Goal: Obtain resource: Obtain resource

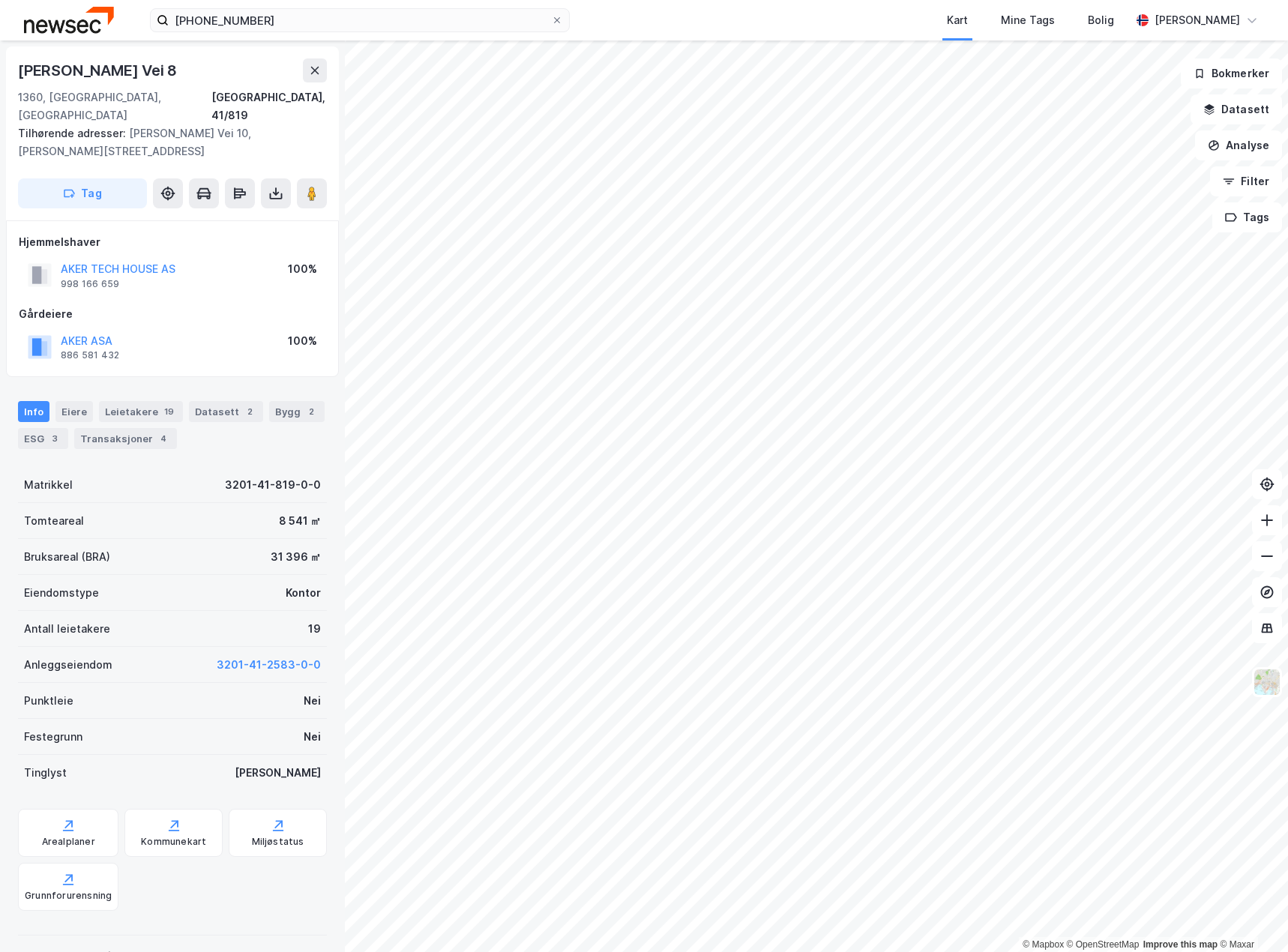
scroll to position [1, 0]
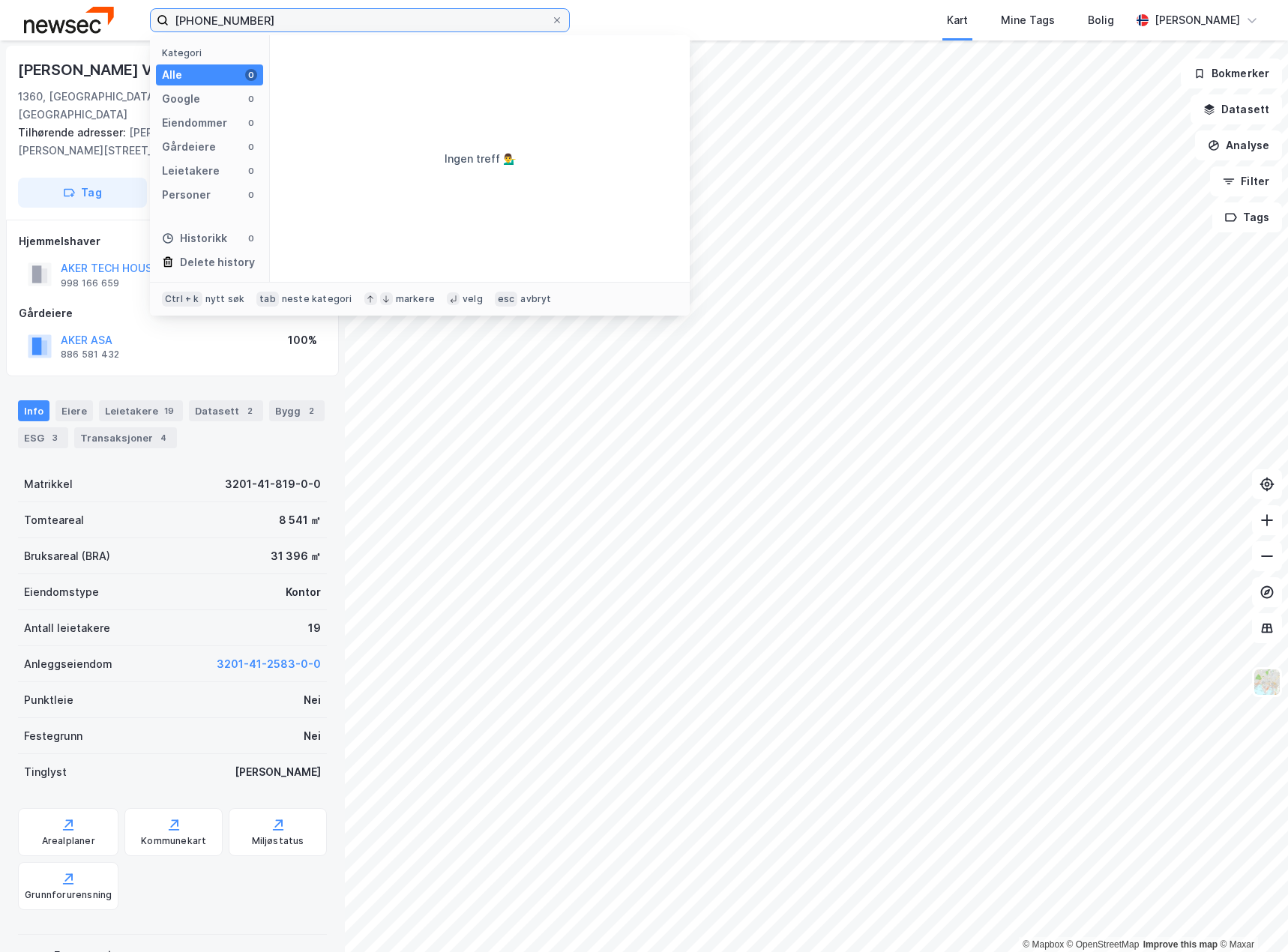
click at [303, 19] on input "0301-41-2586" at bounding box center [360, 20] width 382 height 22
drag, startPoint x: 284, startPoint y: 19, endPoint x: 227, endPoint y: 22, distance: 57.1
click at [226, 22] on input "0301-41-2586" at bounding box center [360, 20] width 382 height 22
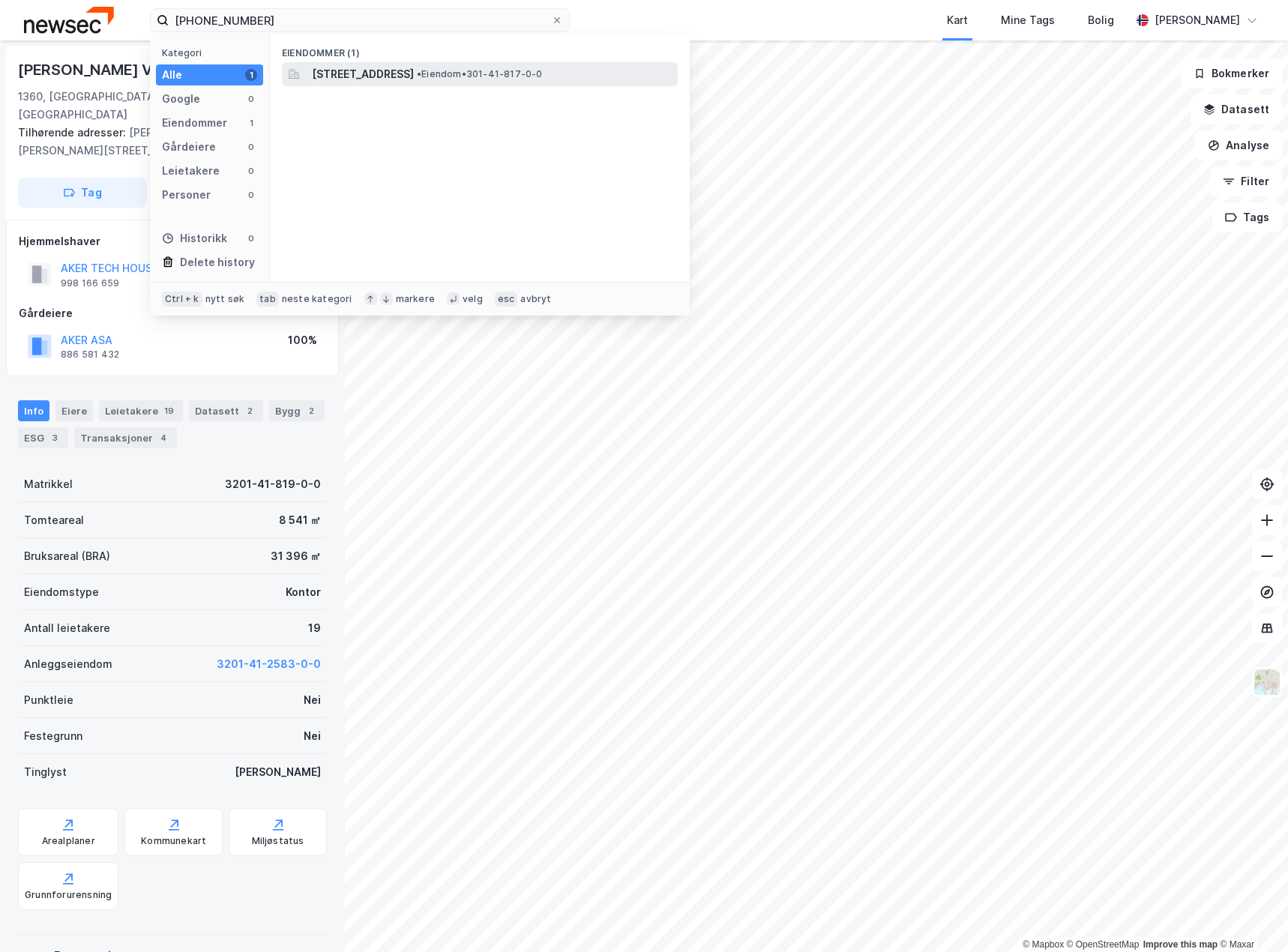
click at [405, 76] on span "[STREET_ADDRESS]" at bounding box center [363, 74] width 102 height 18
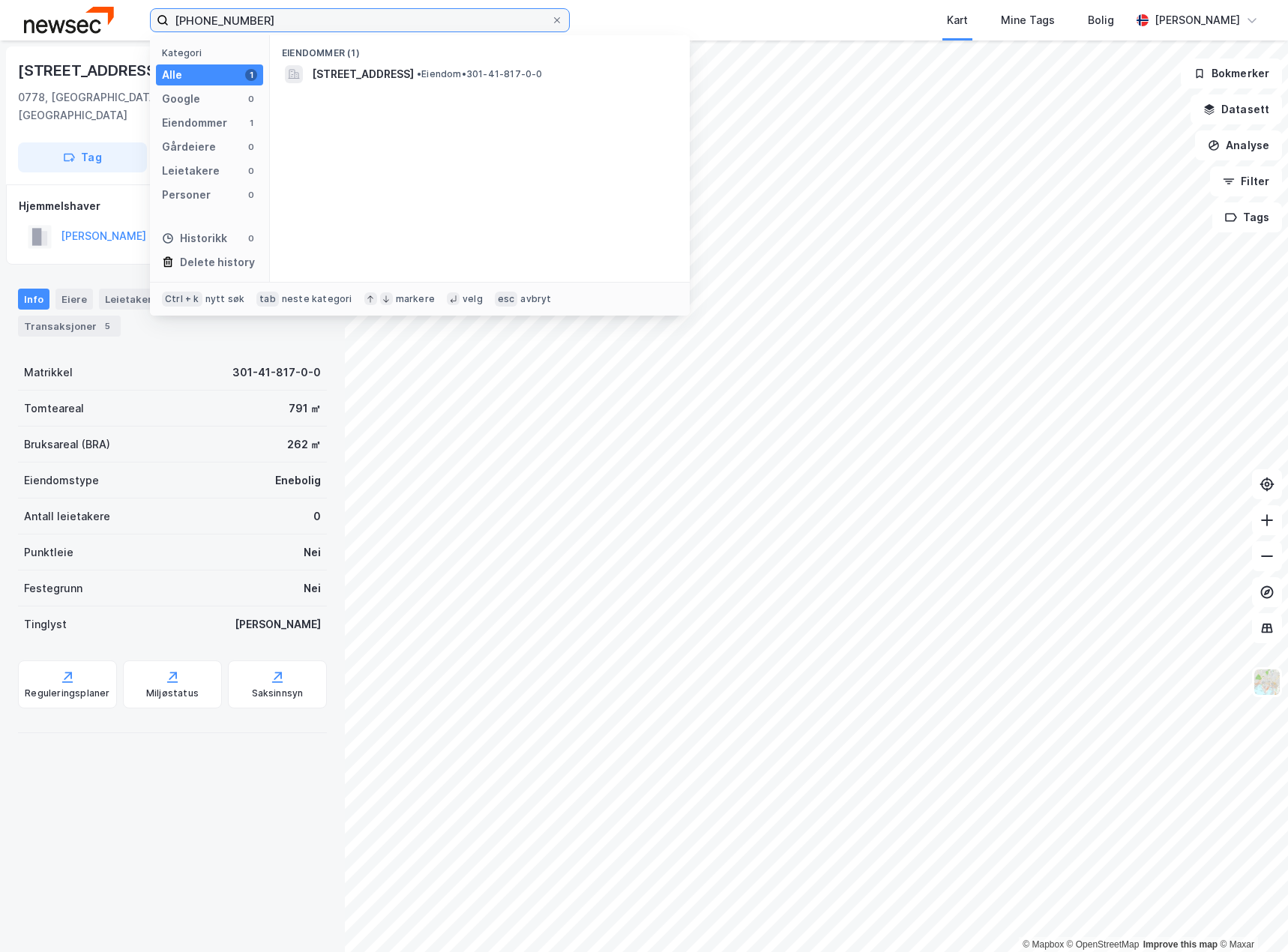
drag, startPoint x: 231, startPoint y: 23, endPoint x: 3, endPoint y: -7, distance: 230.0
click at [3, 0] on html "0301-41-817 Kategori Alle 1 Google 0 Eiendommer 1 Gårdeiere 0 Leietakere 0 Pers…" at bounding box center [644, 476] width 1288 height 952
type input "3201"
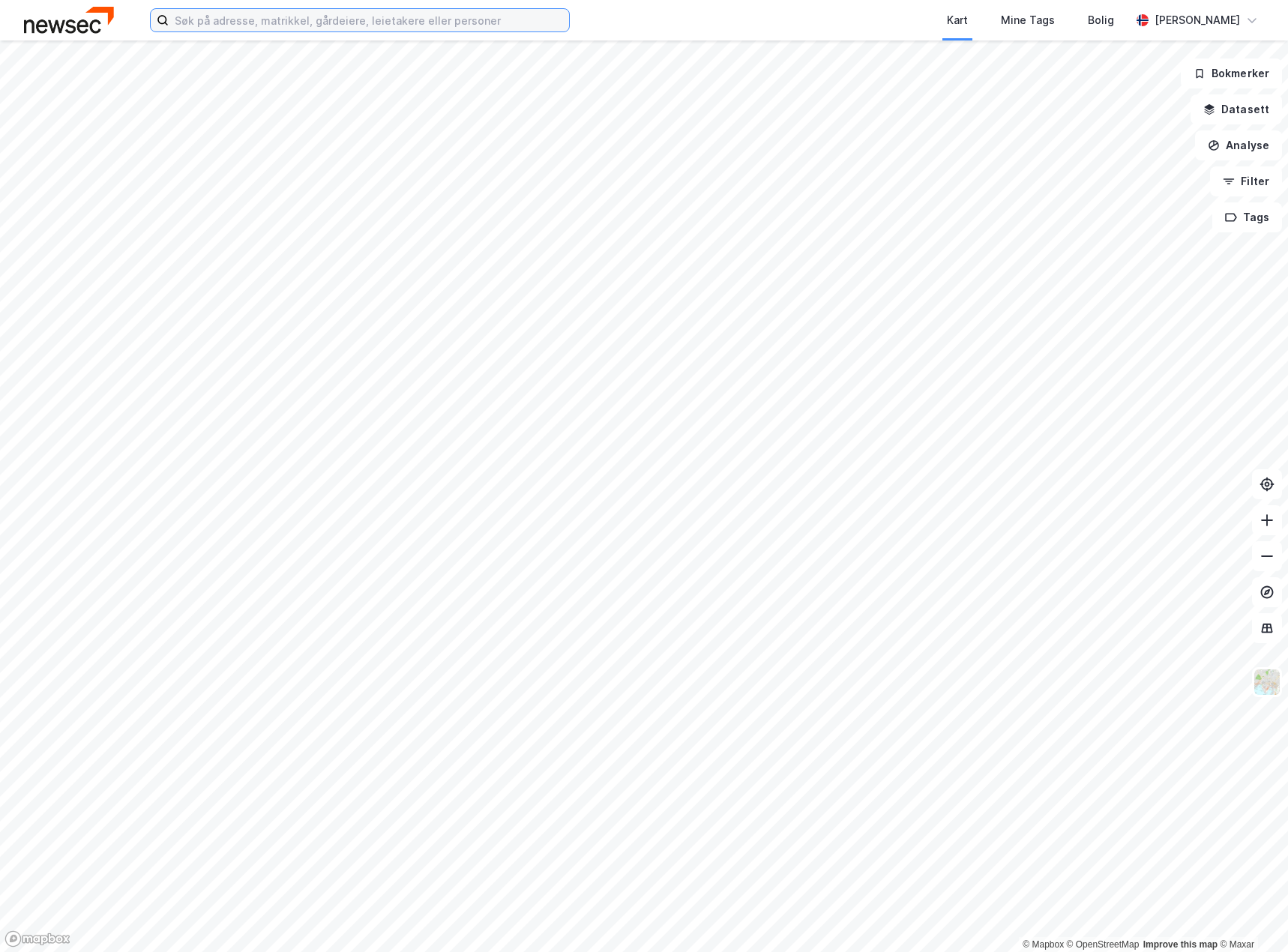
click at [267, 23] on input at bounding box center [368, 20] width 400 height 22
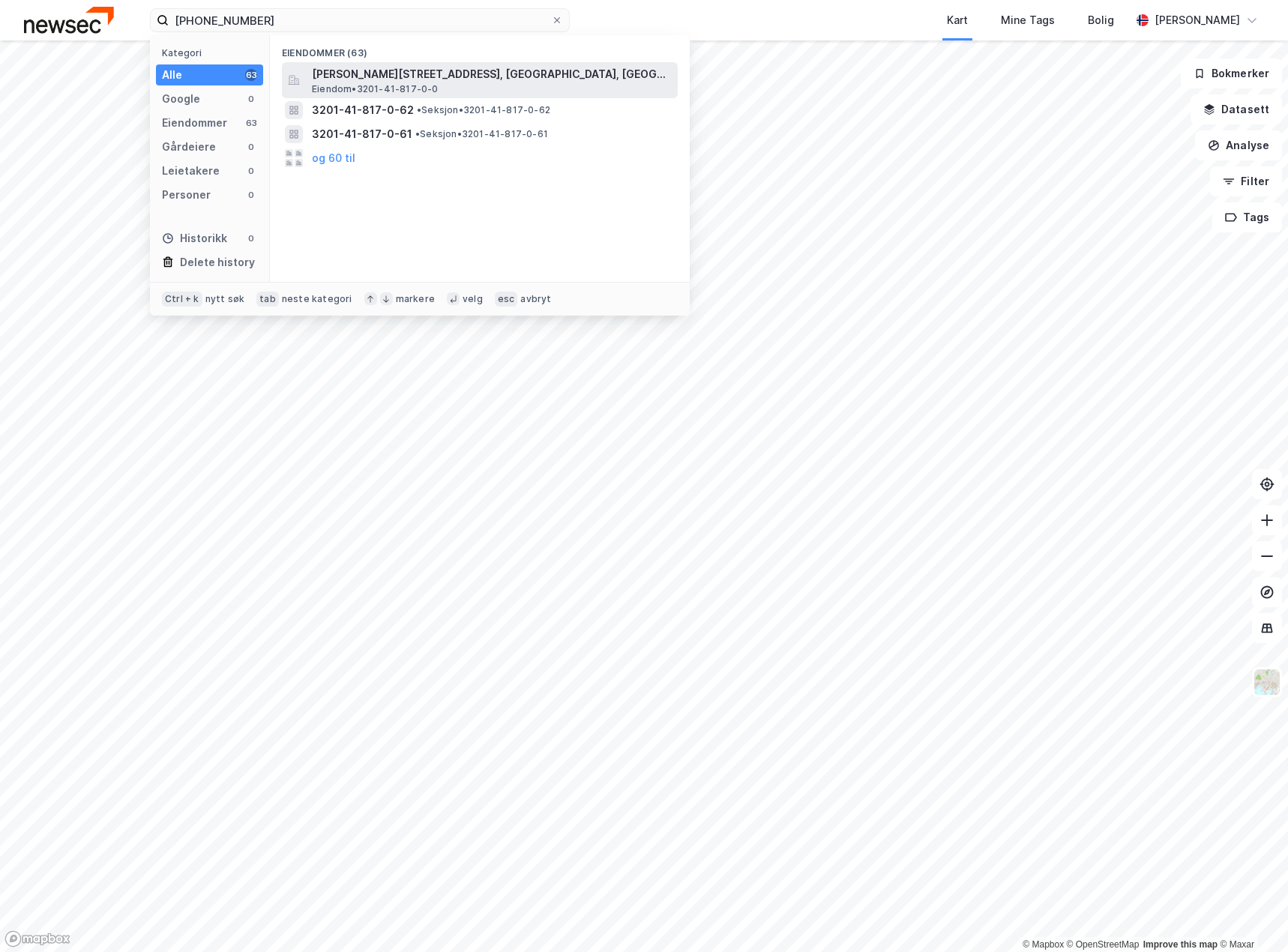
click at [482, 84] on div "[PERSON_NAME][STREET_ADDRESS], [GEOGRAPHIC_DATA], BÆRUM Eiendom • 3201-41-817-0…" at bounding box center [493, 80] width 363 height 30
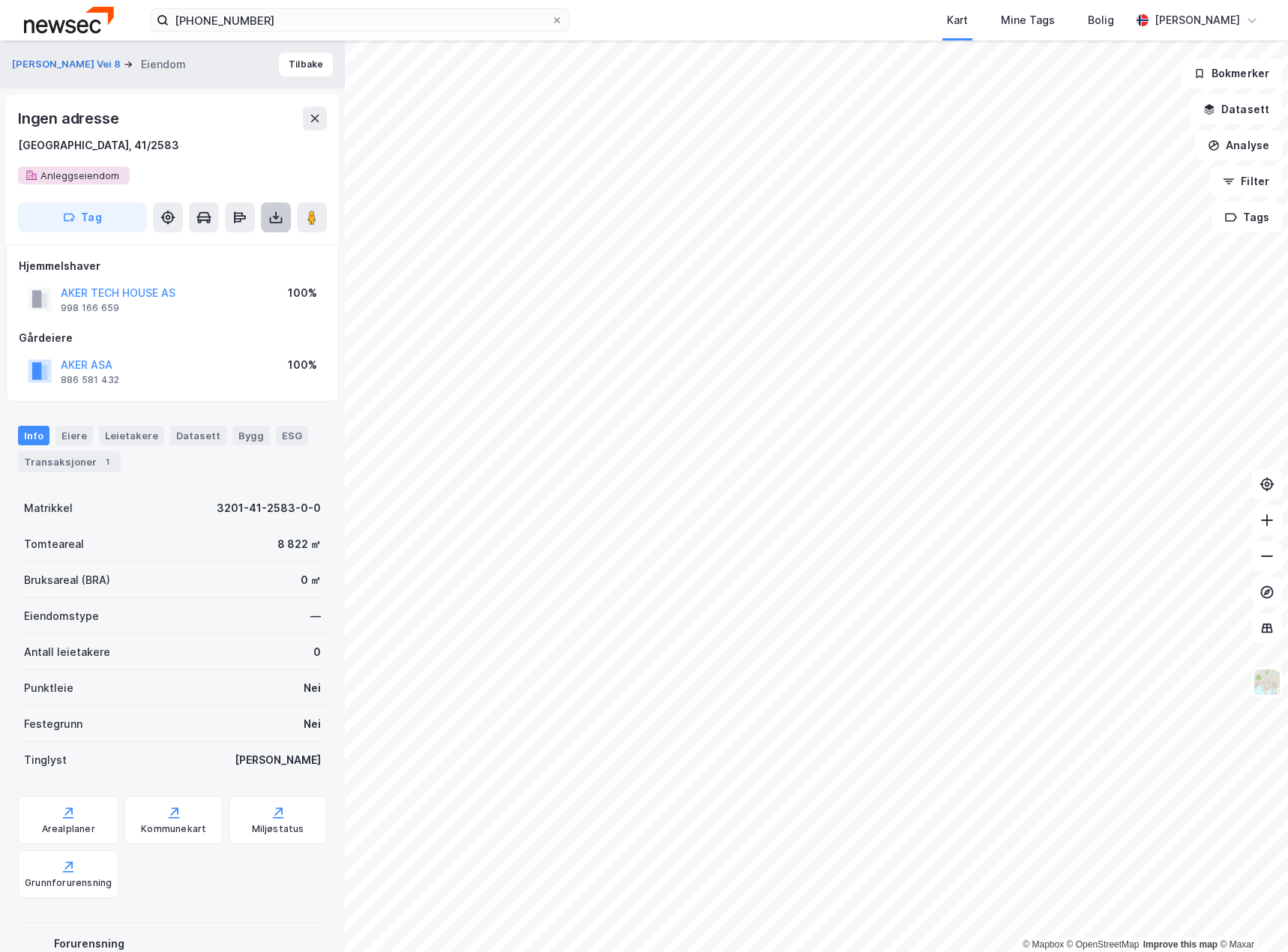
click at [273, 227] on button at bounding box center [275, 217] width 30 height 30
click at [245, 252] on div "Last ned grunnbok" at bounding box center [201, 247] width 87 height 12
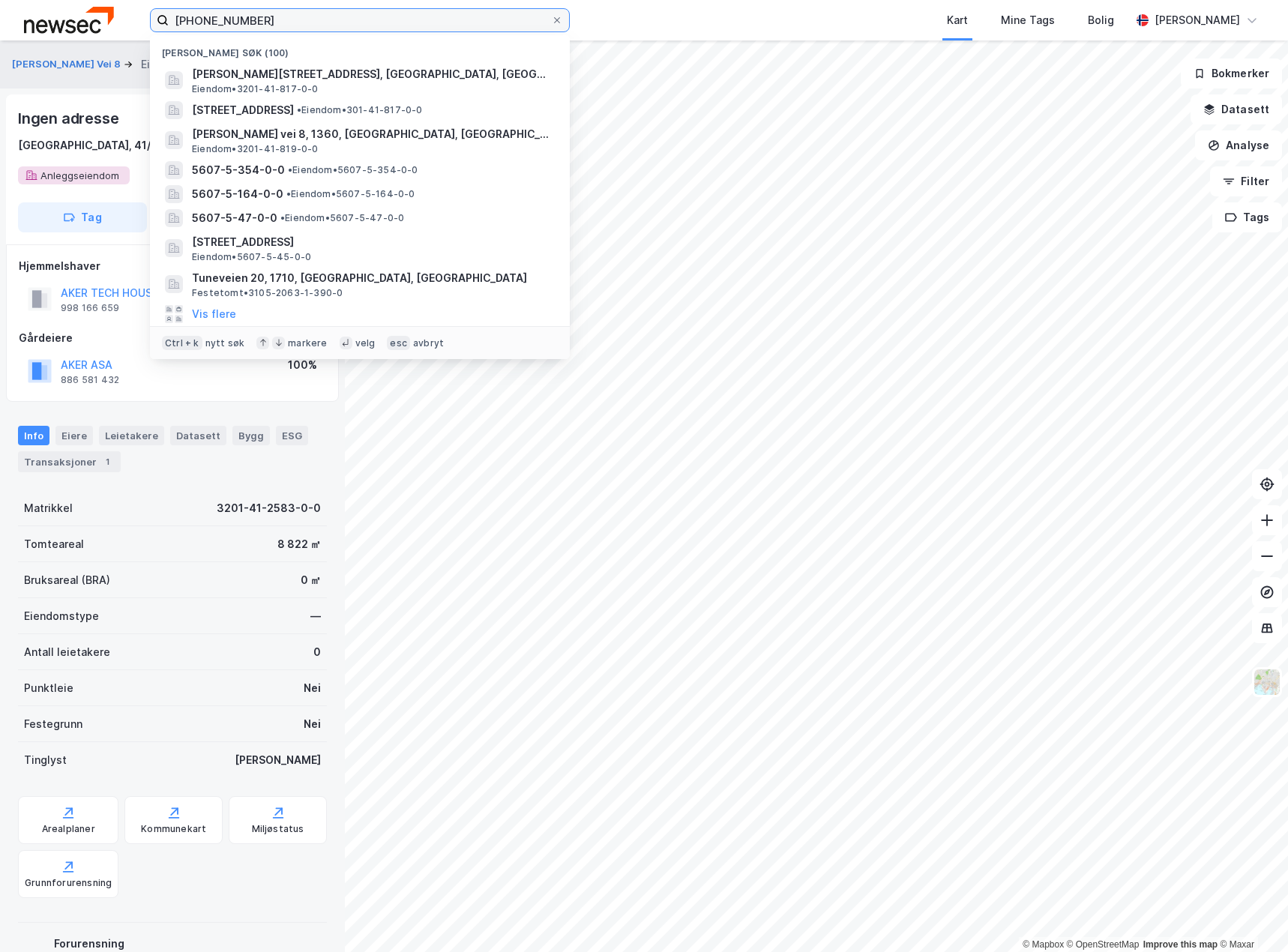
click at [233, 17] on input "[PHONE_NUMBER]" at bounding box center [360, 20] width 382 height 22
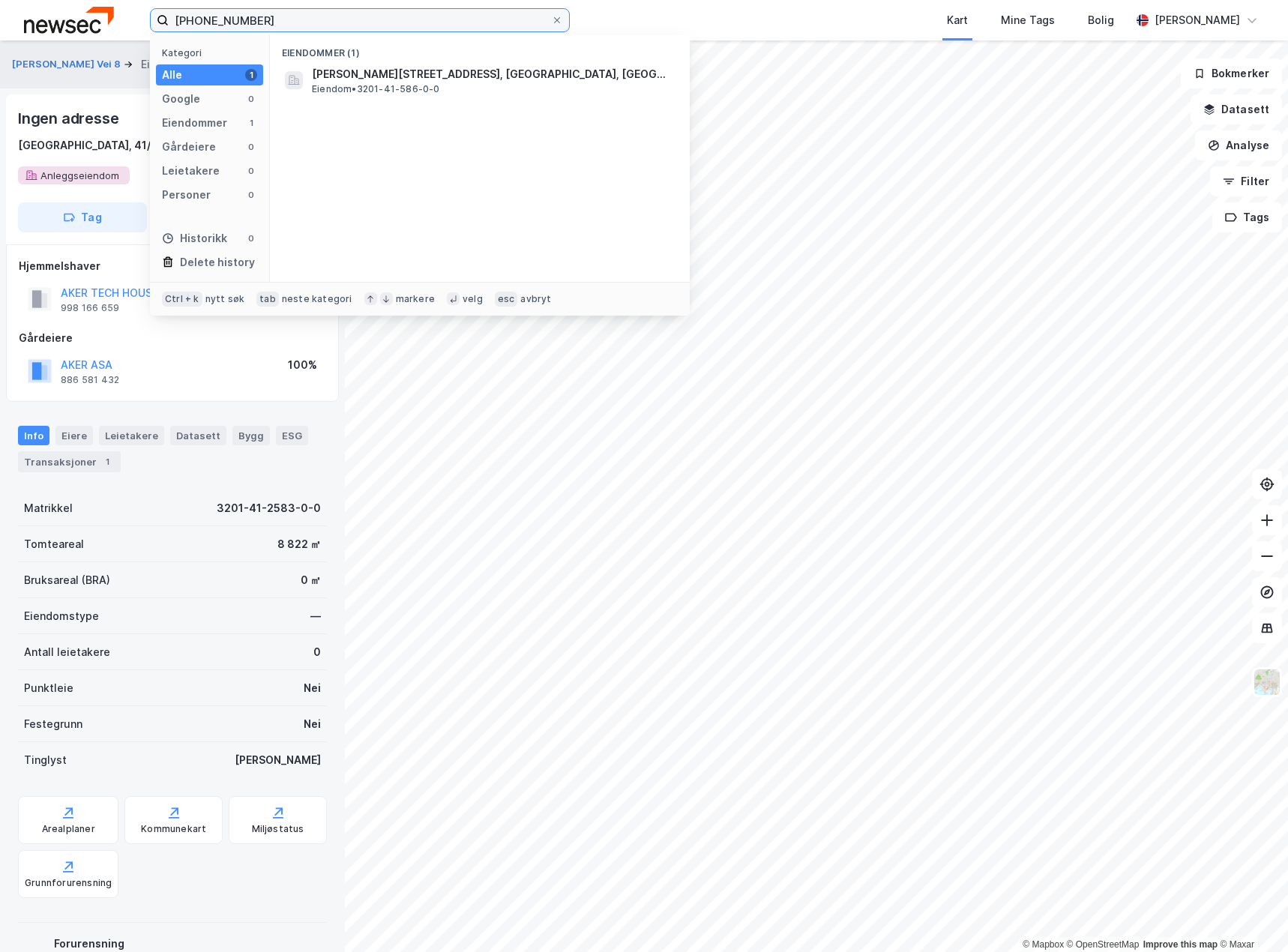
type input "[PHONE_NUMBER]"
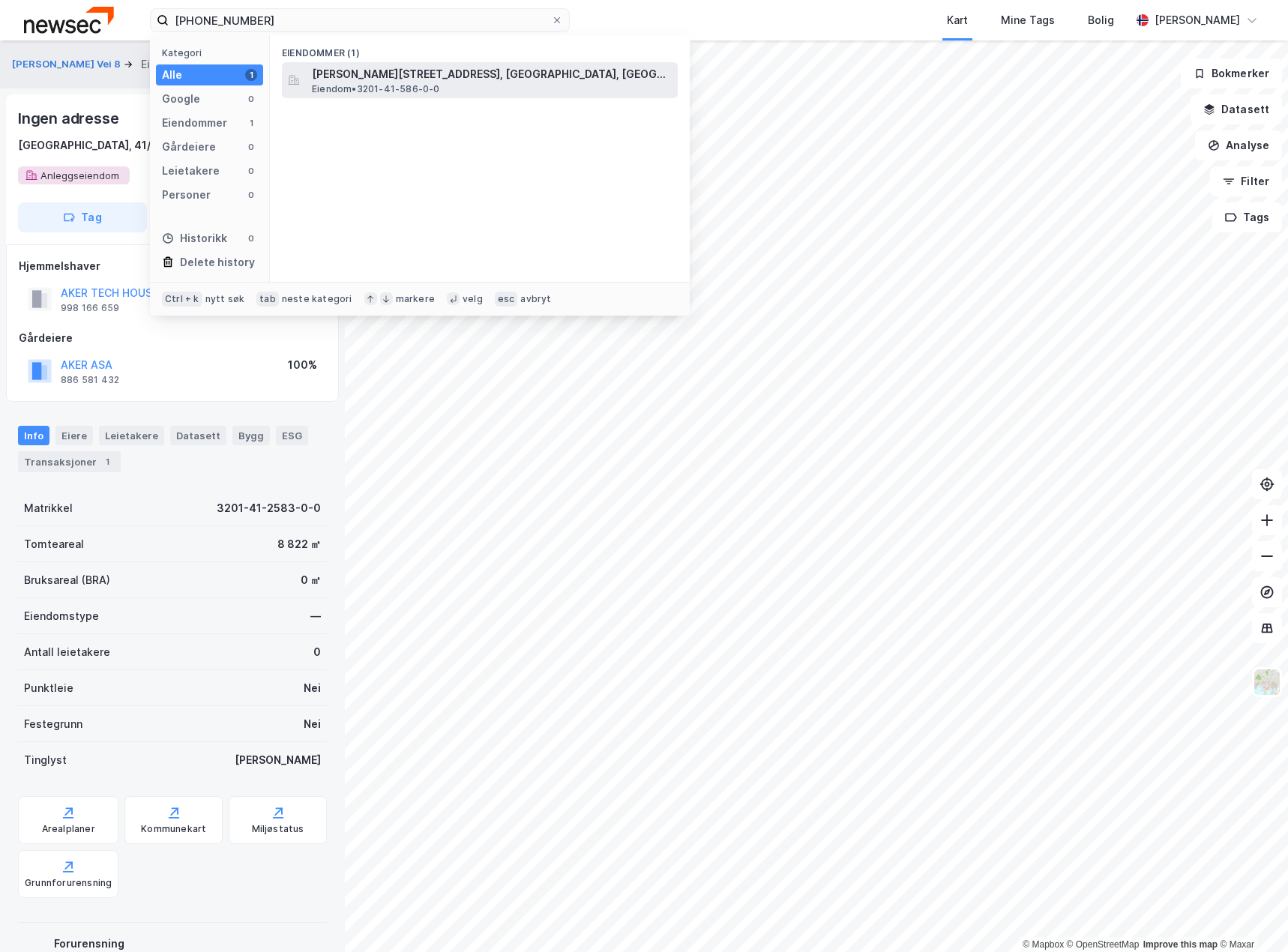
click at [449, 86] on div "[PERSON_NAME][STREET_ADDRESS], [GEOGRAPHIC_DATA], BÆRUM Eiendom • 3201-41-586-0…" at bounding box center [493, 80] width 363 height 30
